Goal: Transaction & Acquisition: Purchase product/service

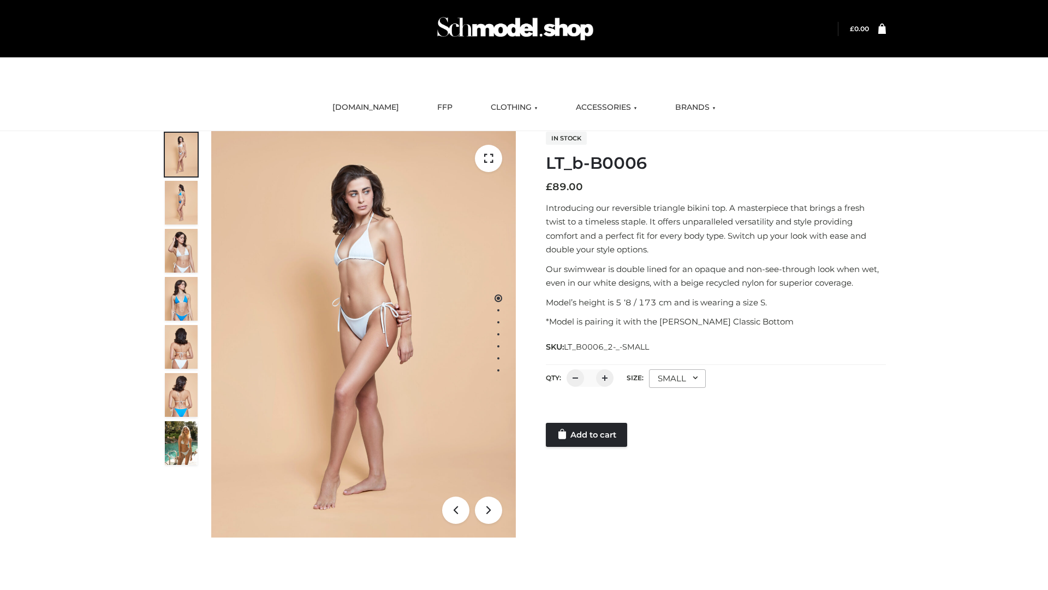
click at [588, 435] on link "Add to cart" at bounding box center [586, 435] width 81 height 24
